Goal: Information Seeking & Learning: Learn about a topic

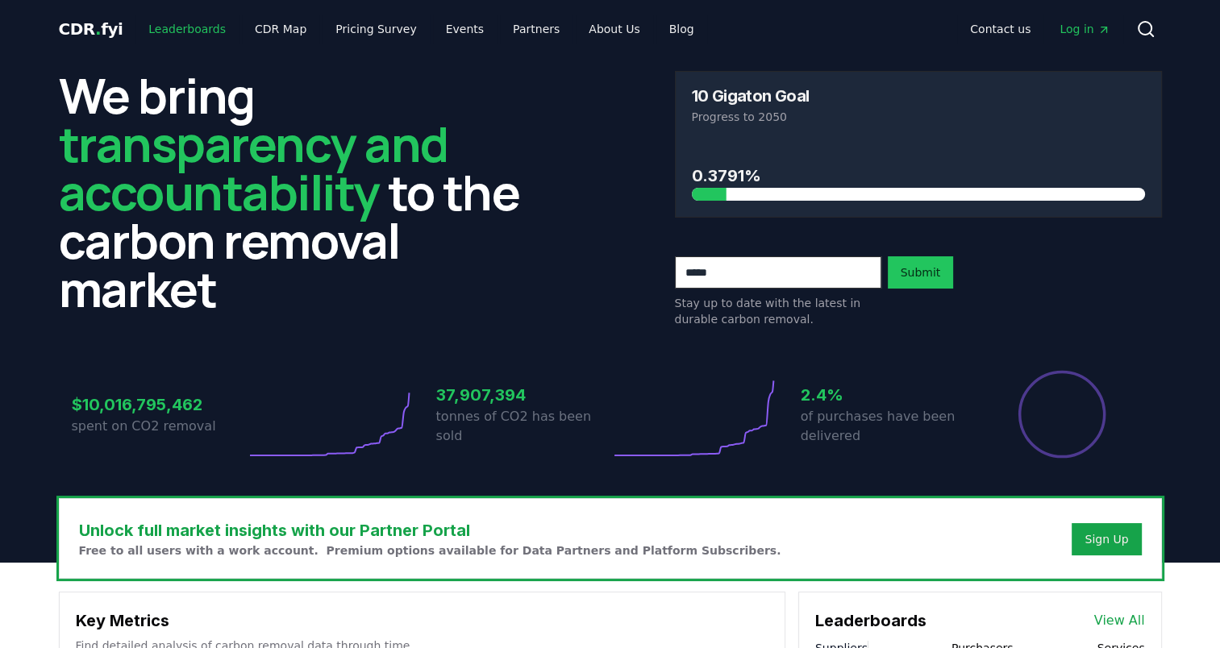
click at [181, 21] on link "Leaderboards" at bounding box center [187, 29] width 103 height 29
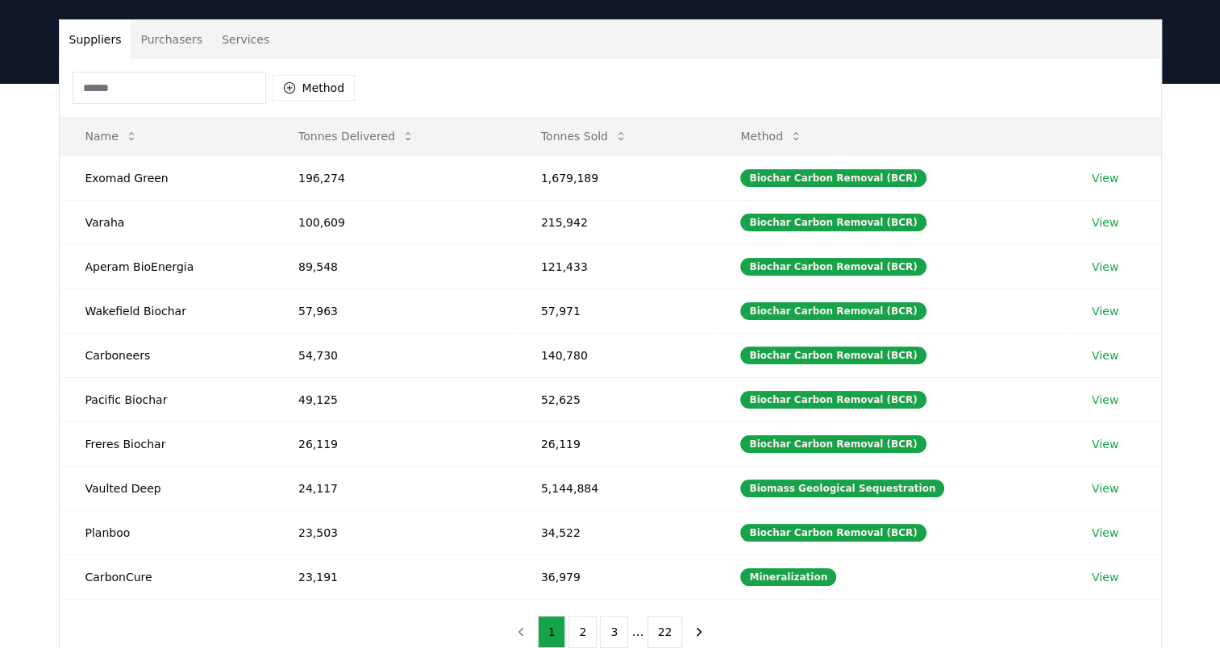
scroll to position [90, 0]
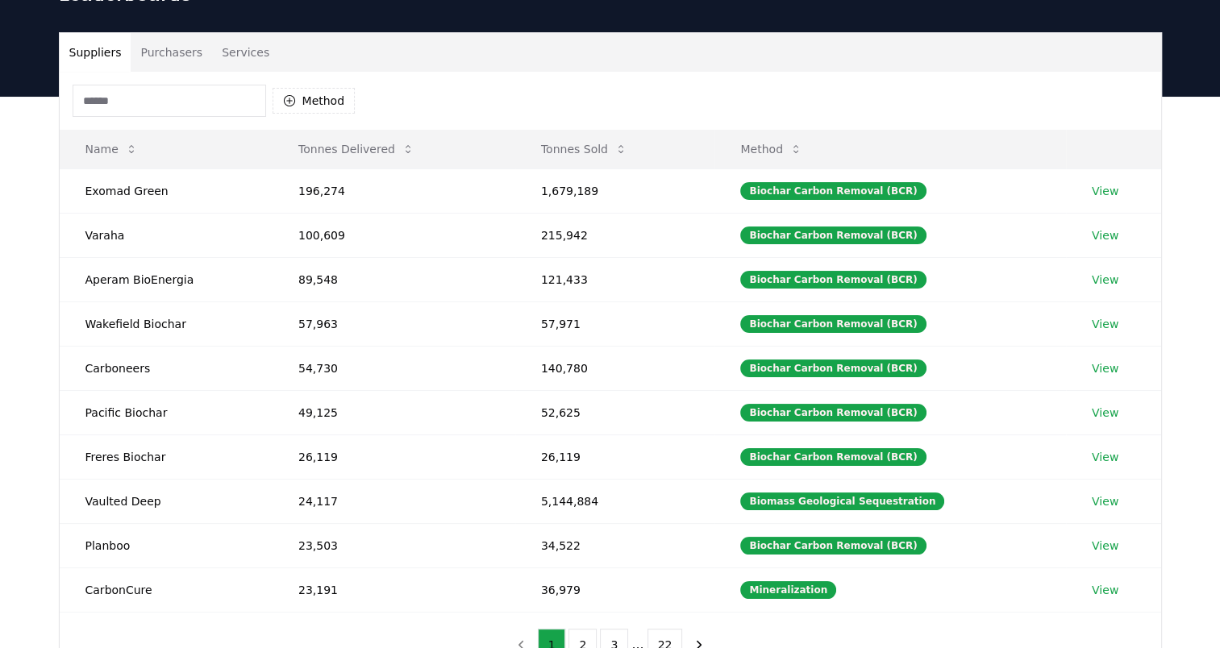
click at [176, 57] on button "Purchasers" at bounding box center [171, 52] width 81 height 39
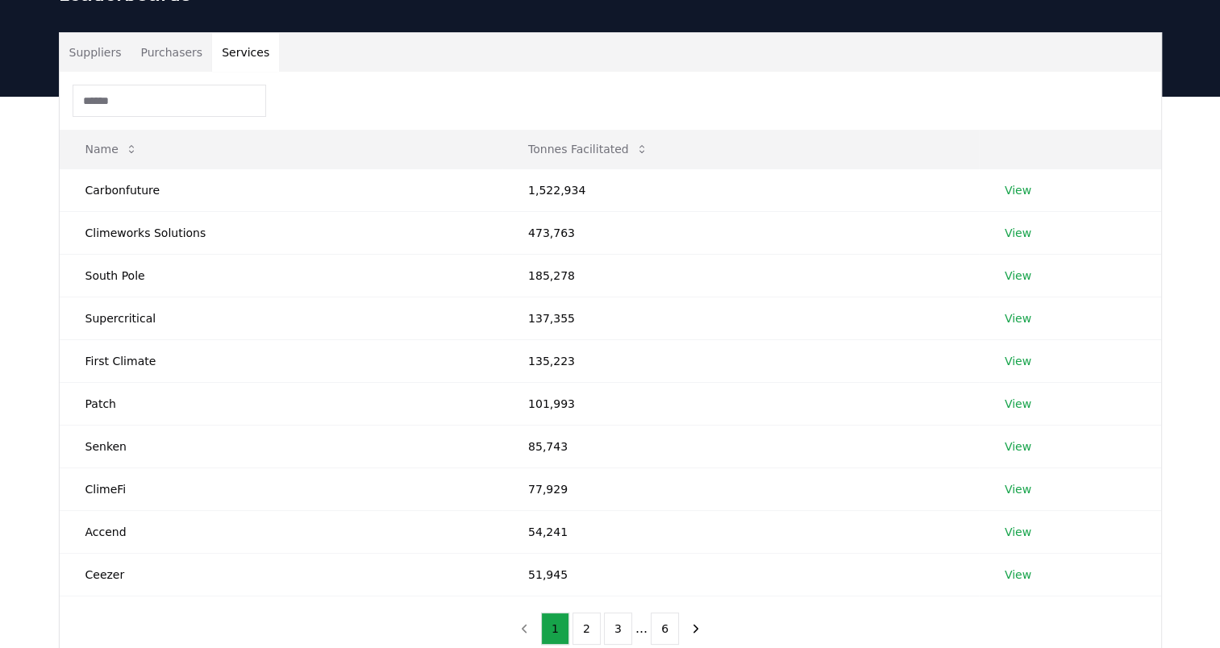
click at [248, 50] on button "Services" at bounding box center [245, 52] width 67 height 39
click at [140, 60] on button "Purchasers" at bounding box center [171, 52] width 81 height 39
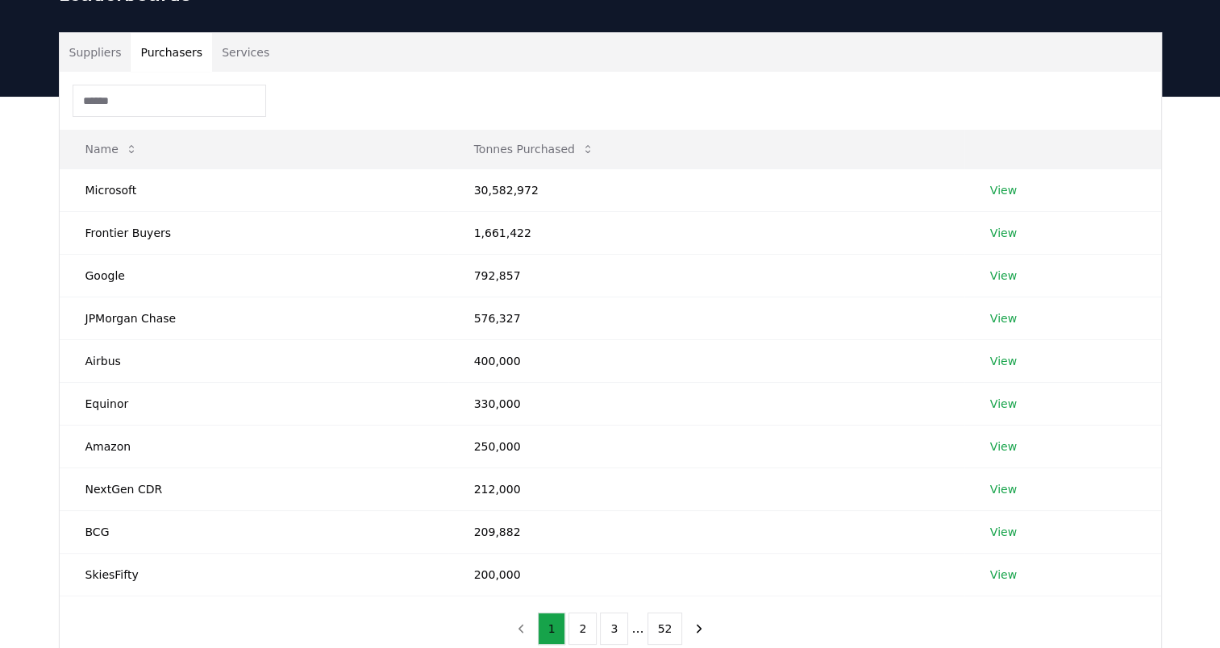
click at [90, 49] on button "Suppliers" at bounding box center [96, 52] width 72 height 39
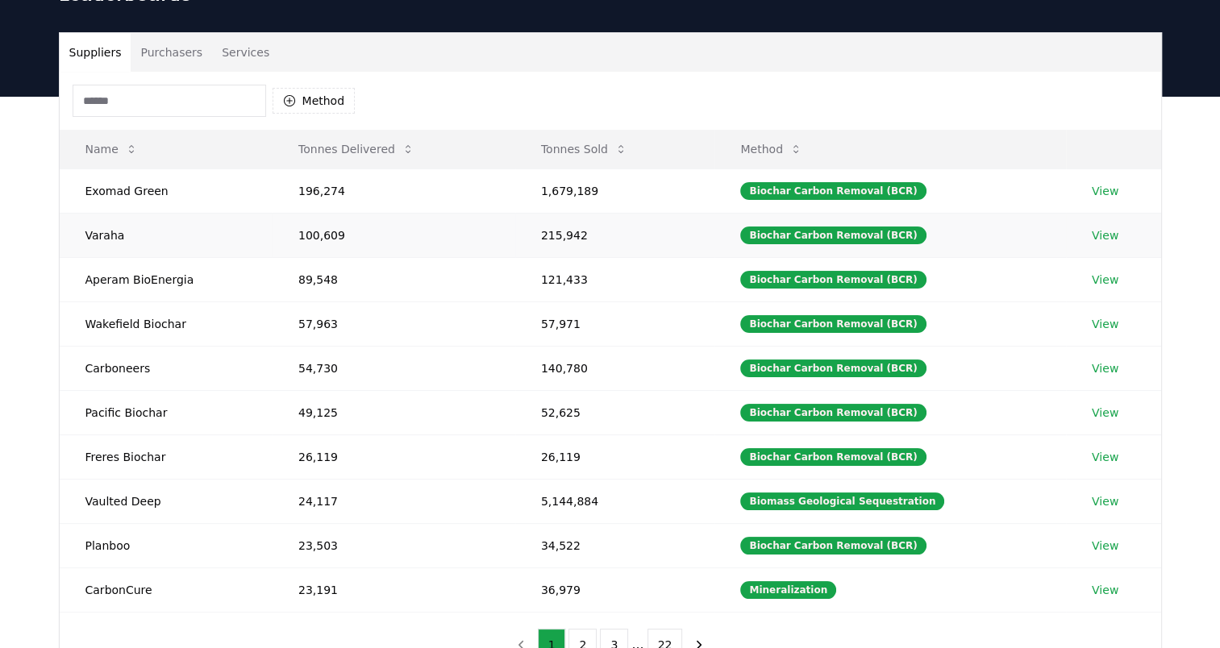
scroll to position [0, 0]
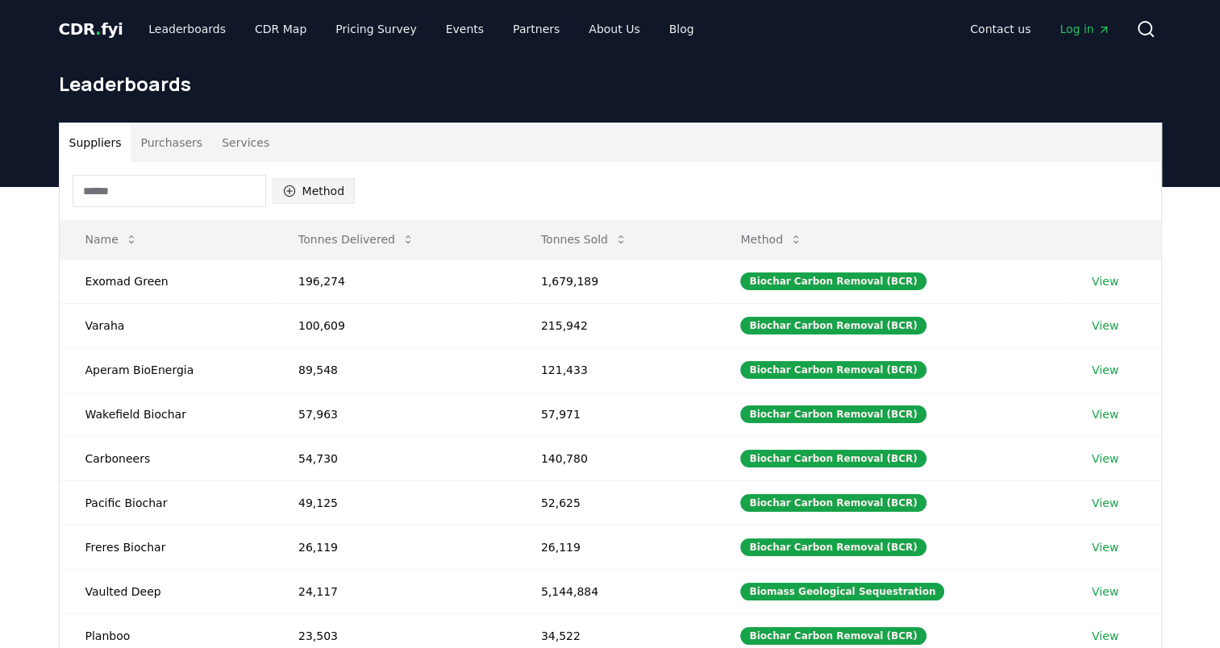
click at [295, 177] on div "Method" at bounding box center [214, 191] width 283 height 32
click at [312, 192] on button "Method" at bounding box center [314, 191] width 83 height 26
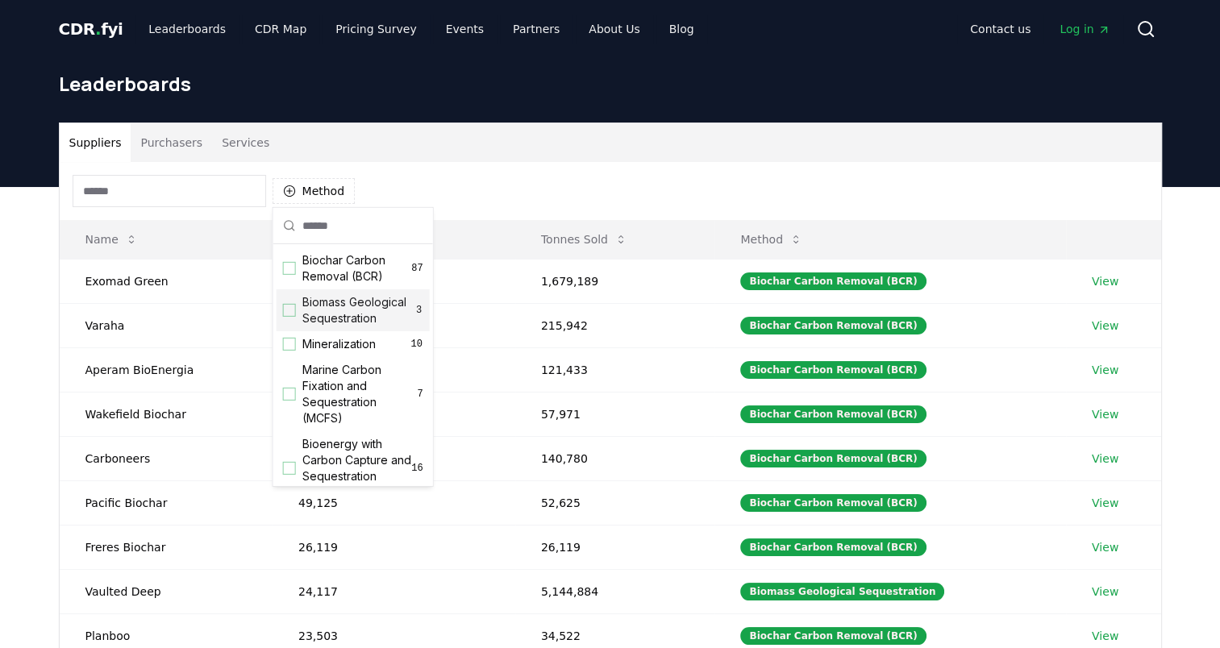
click at [284, 331] on div "Biomass Geological Sequestration 3" at bounding box center [353, 311] width 153 height 42
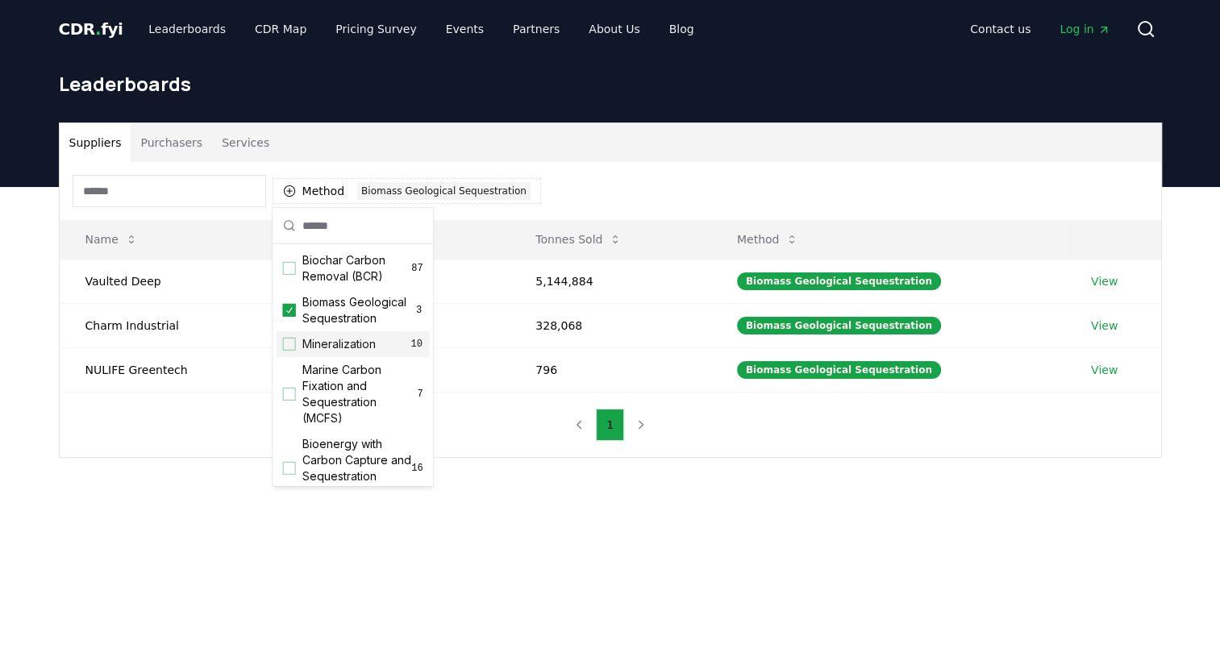
click at [289, 357] on div "Mineralization 10" at bounding box center [353, 344] width 153 height 26
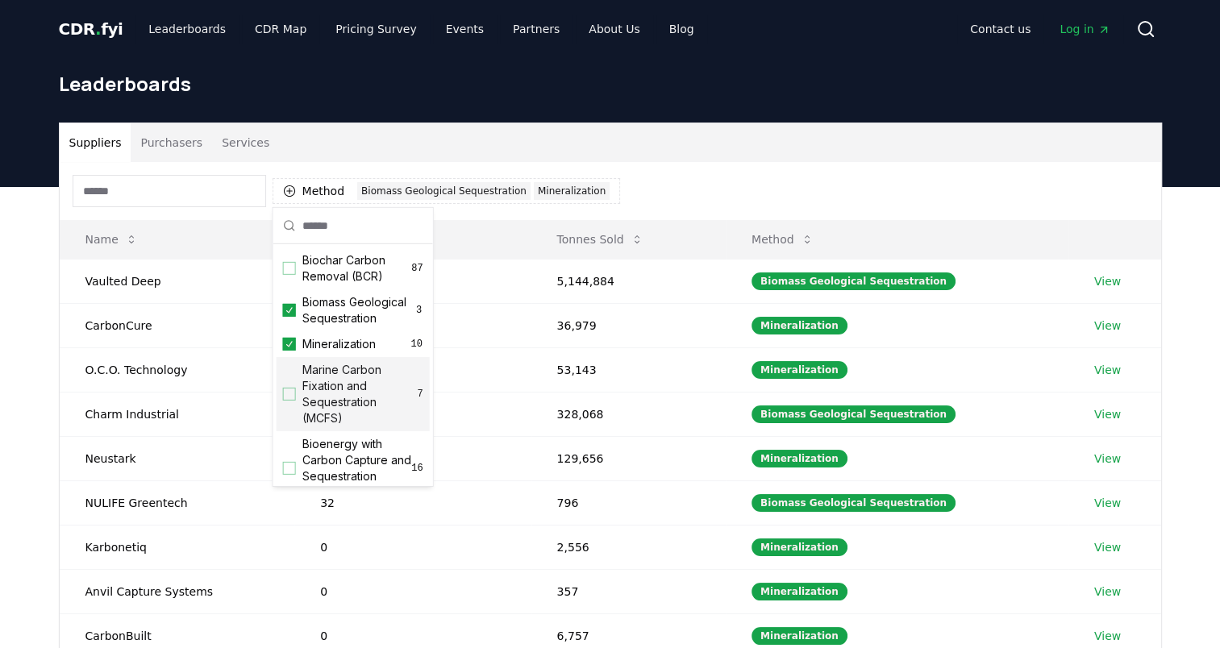
click at [288, 401] on div "Suggestions" at bounding box center [289, 394] width 13 height 13
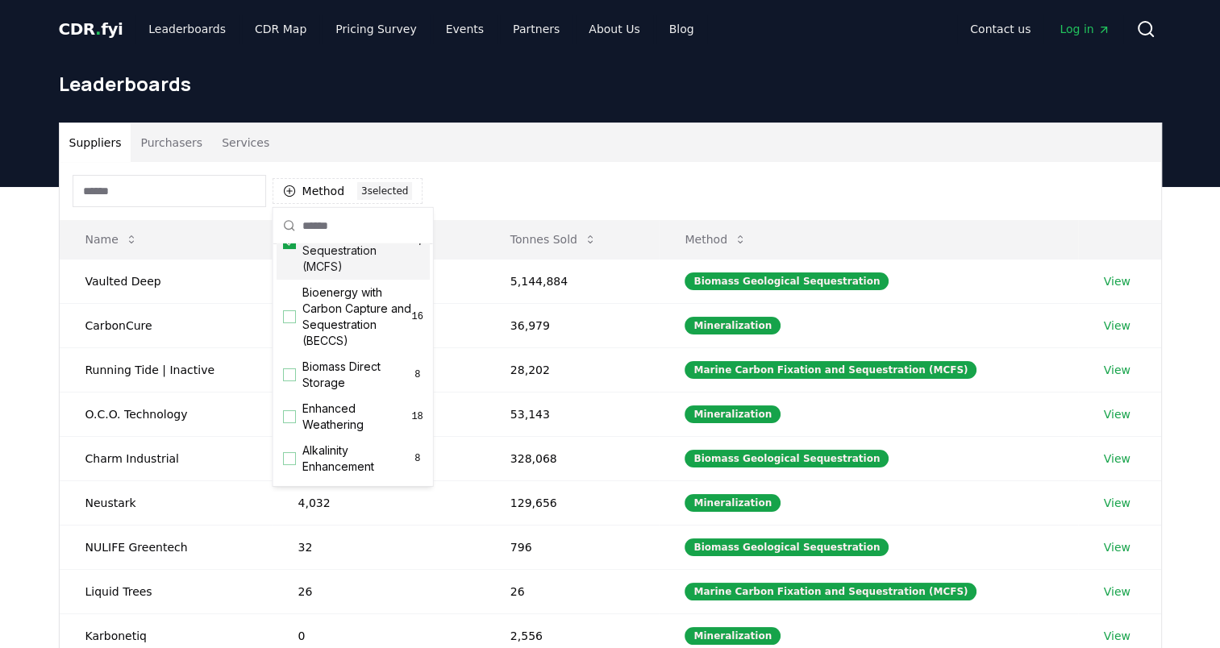
scroll to position [152, 0]
click at [288, 323] on div "Suggestions" at bounding box center [289, 317] width 13 height 13
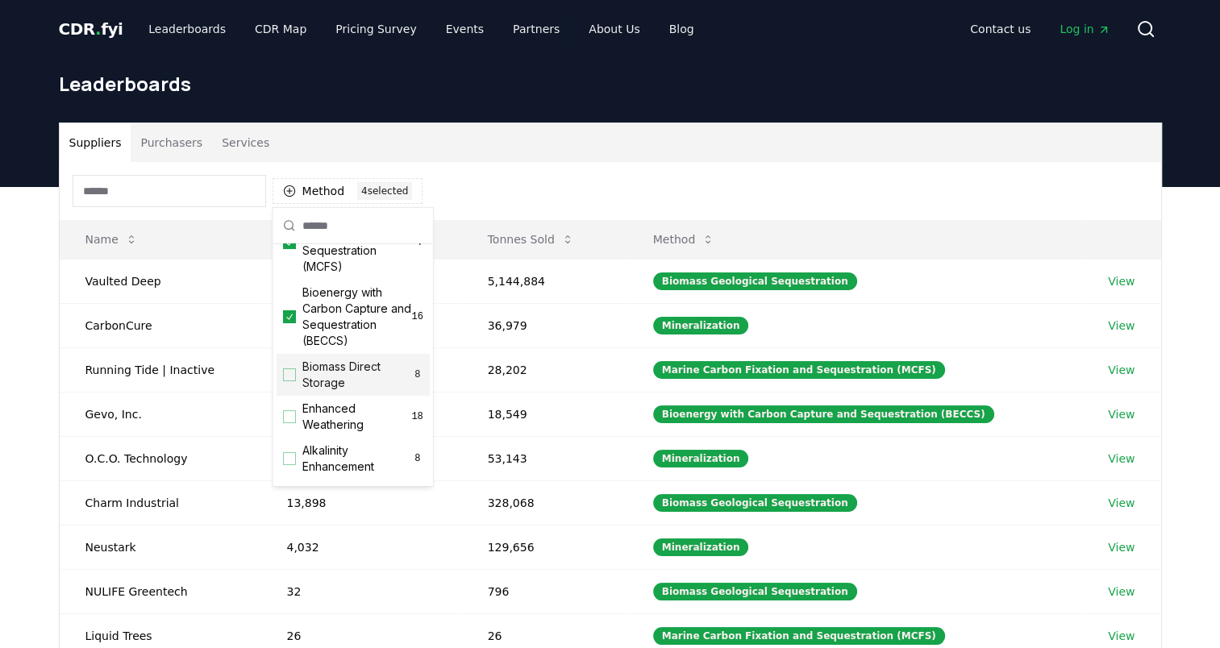
click at [289, 396] on div "Biomass Direct Storage 8" at bounding box center [353, 375] width 153 height 42
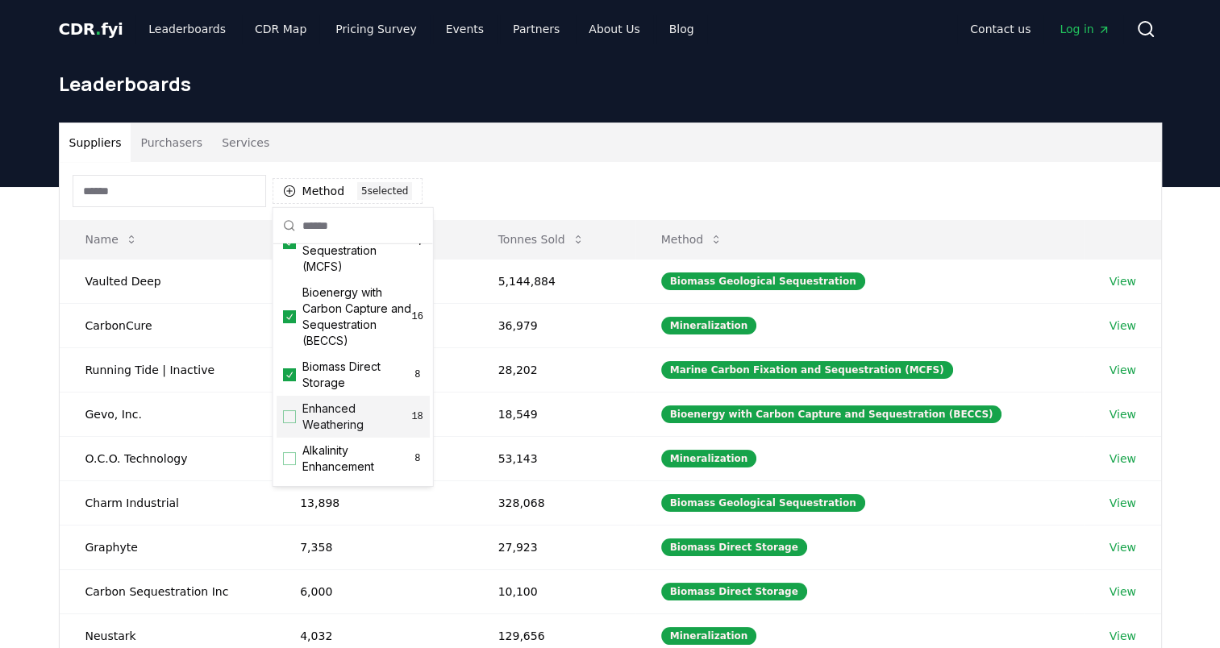
click at [290, 438] on div "Enhanced Weathering 18" at bounding box center [353, 417] width 153 height 42
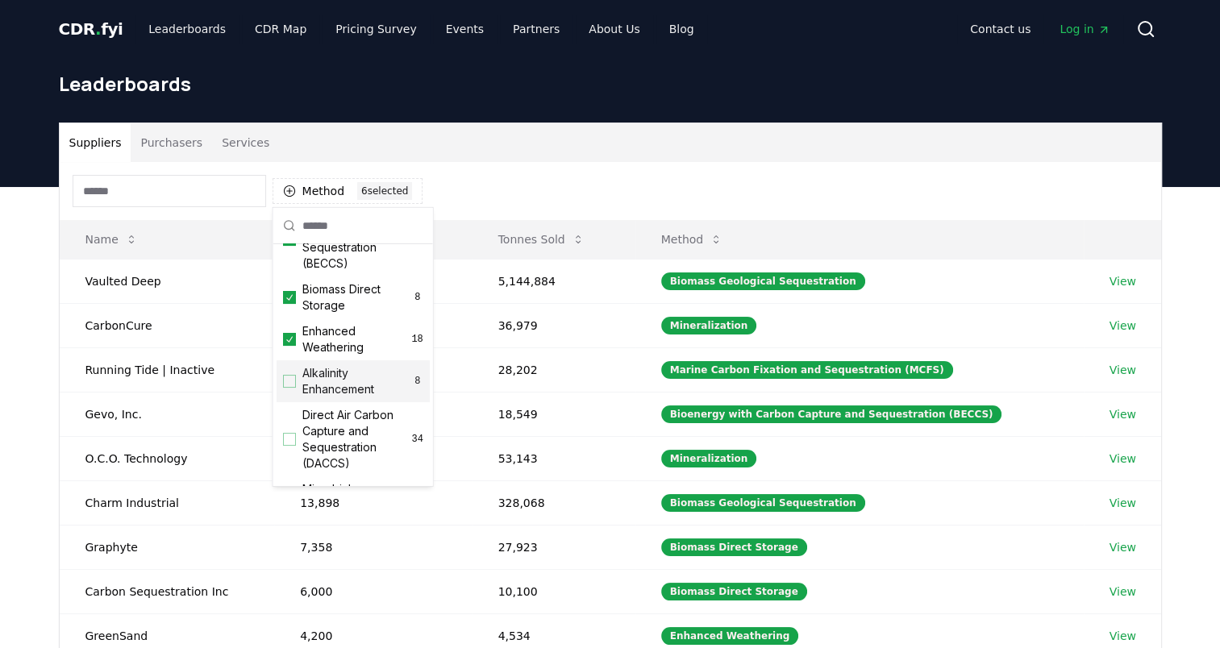
click at [287, 388] on div "Suggestions" at bounding box center [289, 381] width 13 height 13
click at [286, 446] on div "Suggestions" at bounding box center [289, 439] width 13 height 13
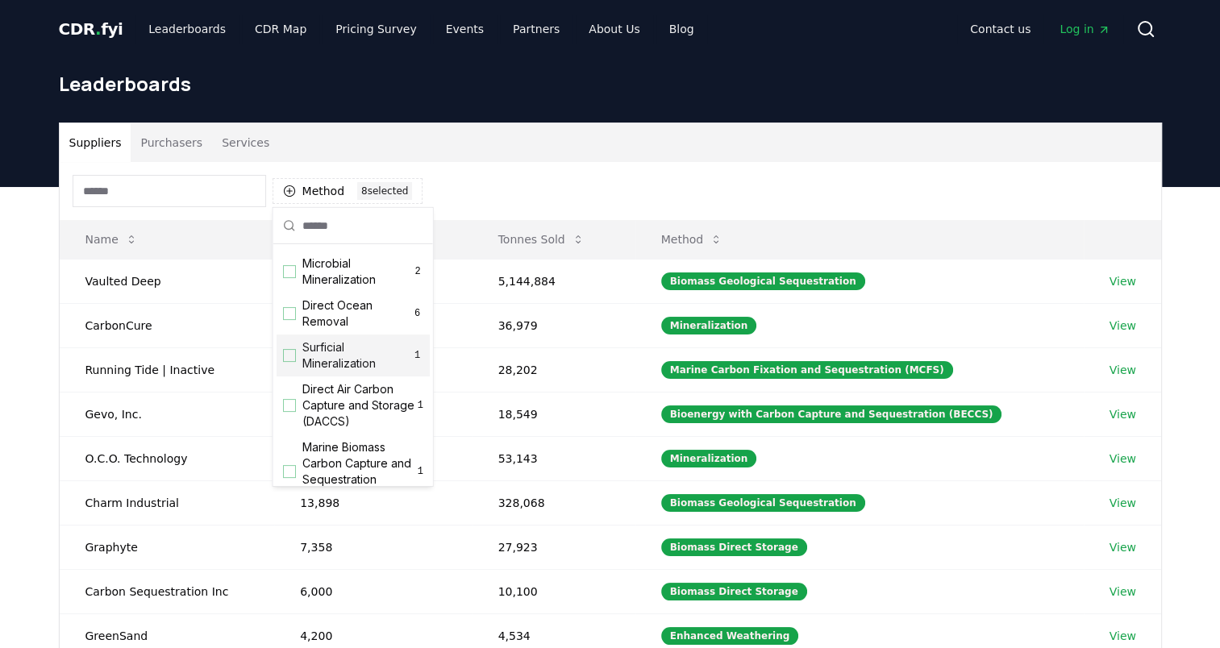
scroll to position [397, 0]
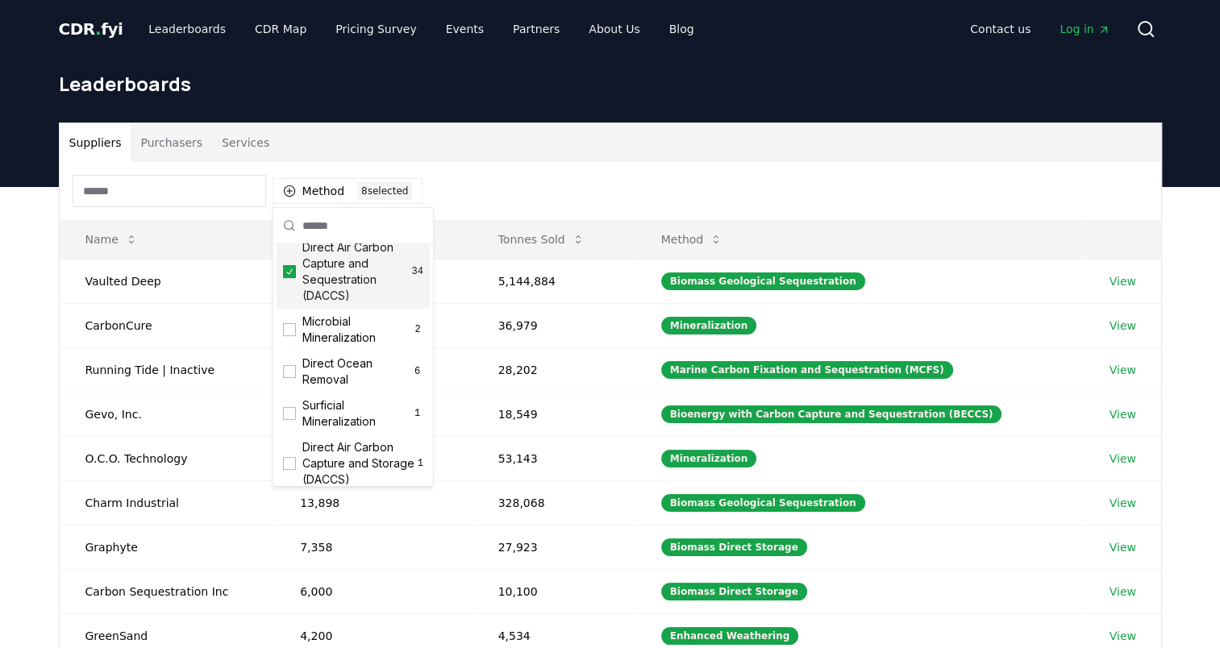
click at [287, 336] on div "Suggestions" at bounding box center [289, 329] width 13 height 13
click at [287, 378] on div "Suggestions" at bounding box center [289, 371] width 13 height 13
click at [284, 420] on div "Suggestions" at bounding box center [289, 413] width 13 height 13
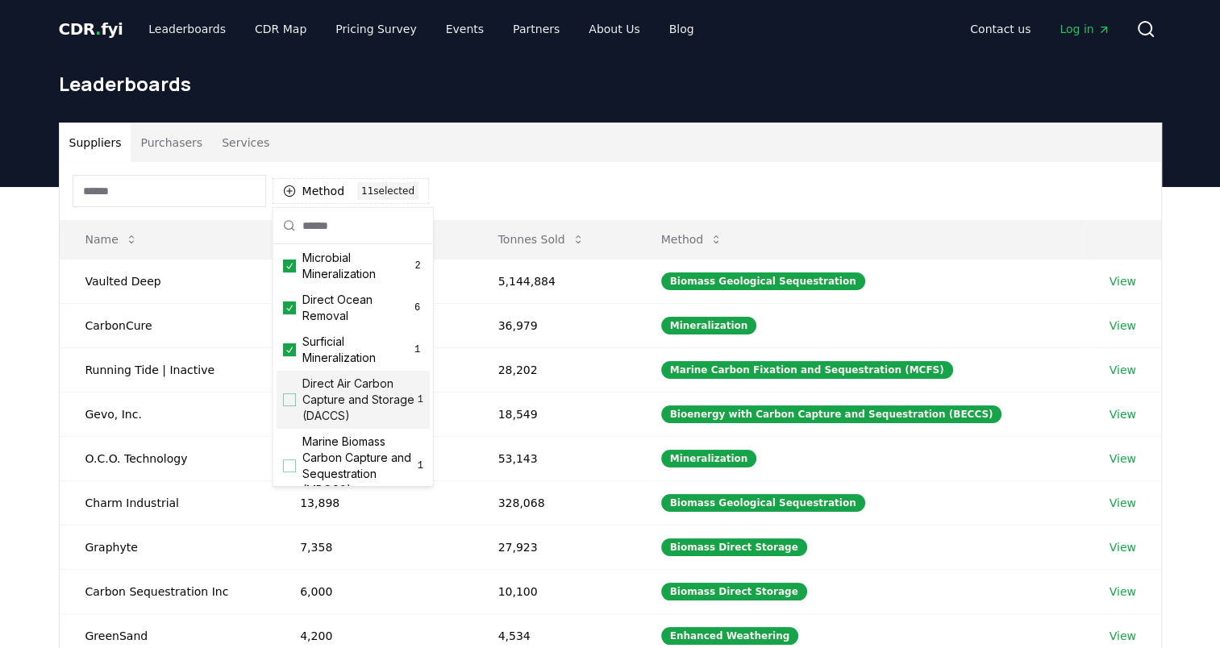
click at [284, 408] on div "Direct Air Carbon Capture and Storage (DACCS) 1" at bounding box center [353, 400] width 153 height 58
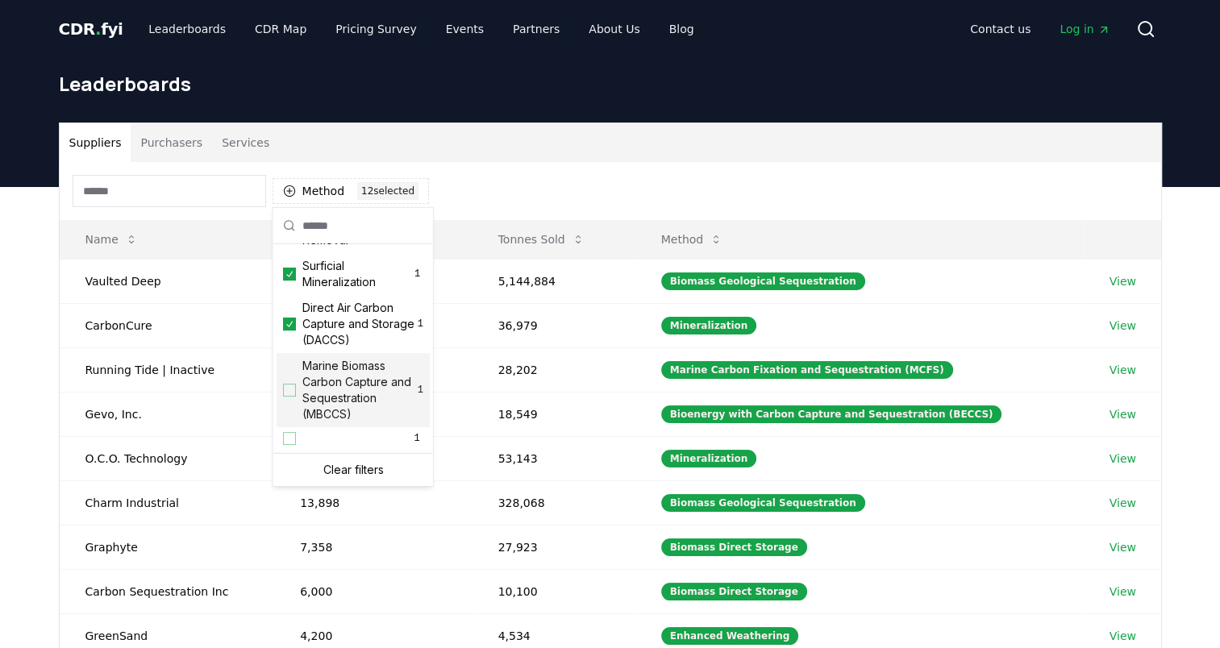
click at [287, 385] on div "Suggestions" at bounding box center [289, 390] width 13 height 13
click at [504, 200] on div "Method 13 13 selected" at bounding box center [611, 191] width 1102 height 58
